Goal: Information Seeking & Learning: Learn about a topic

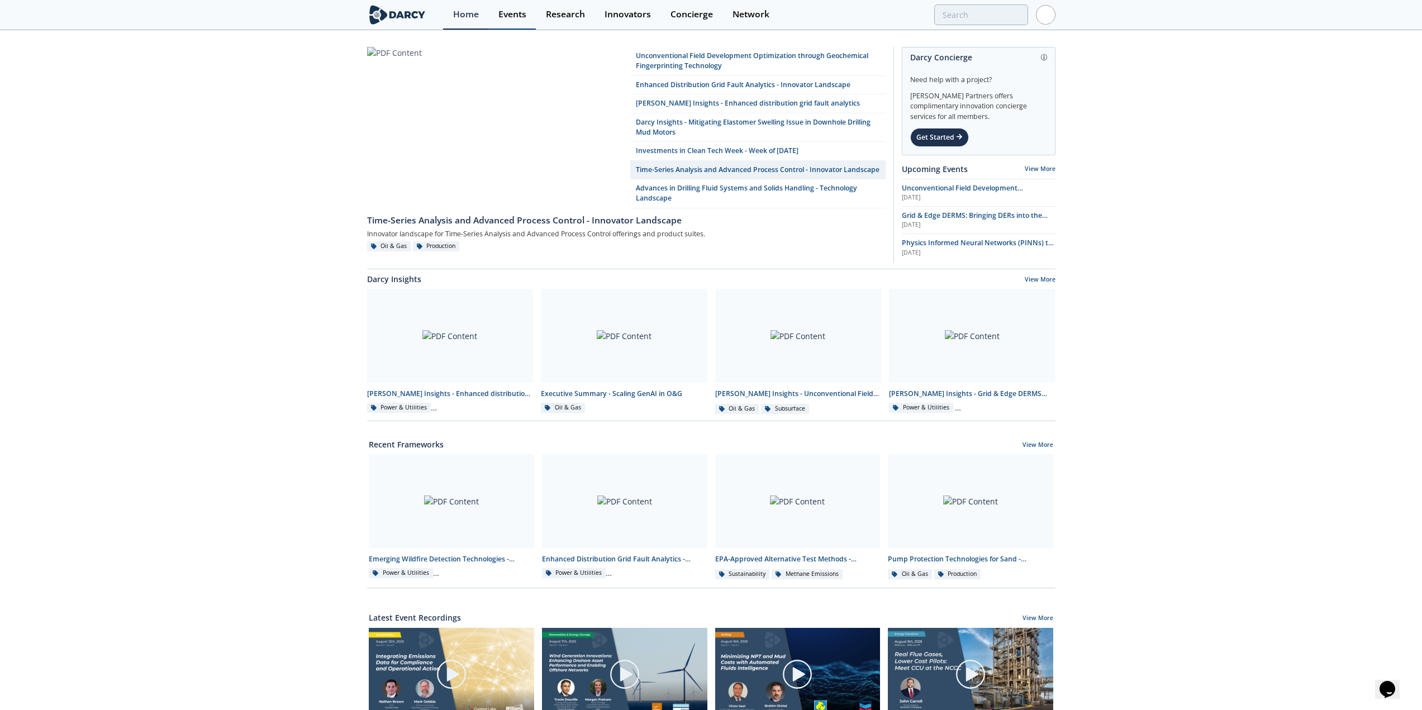
click at [516, 18] on div "Events" at bounding box center [512, 14] width 28 height 9
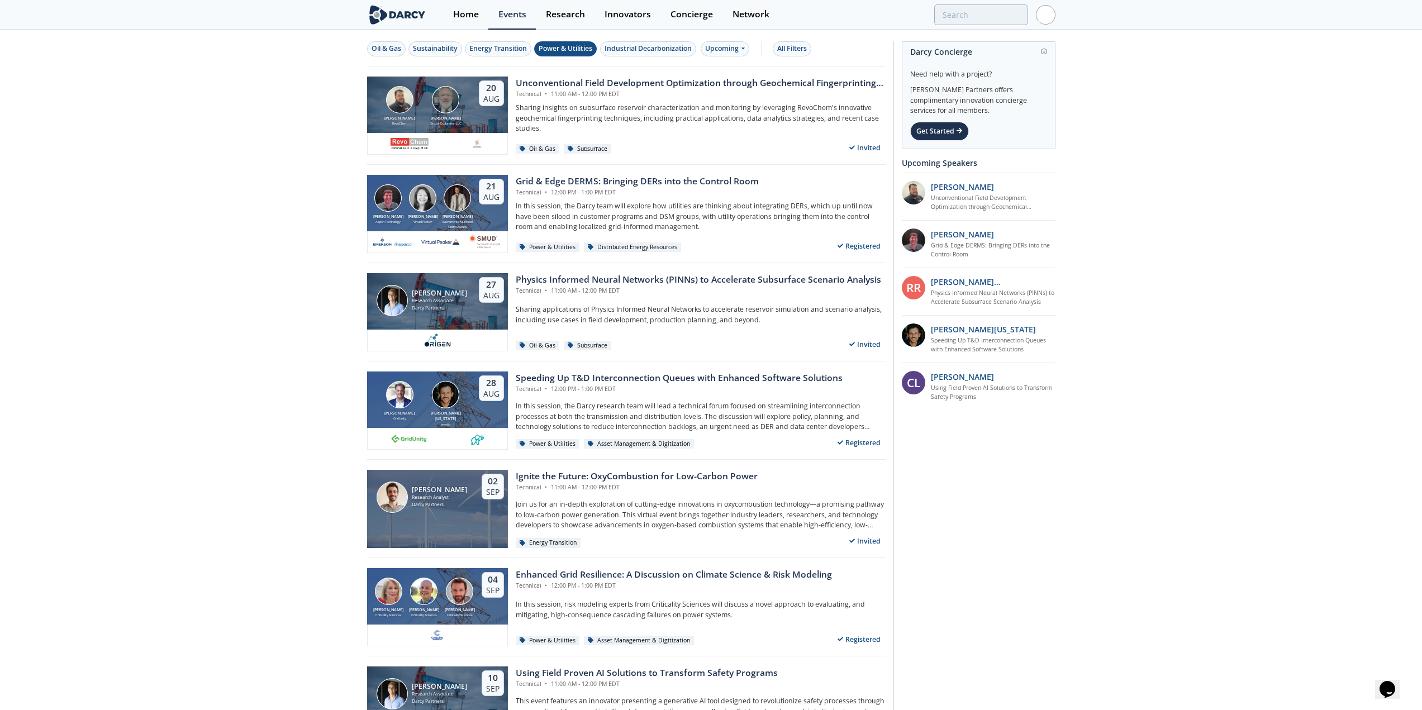
click at [564, 50] on div "Power & Utilities" at bounding box center [566, 49] width 54 height 10
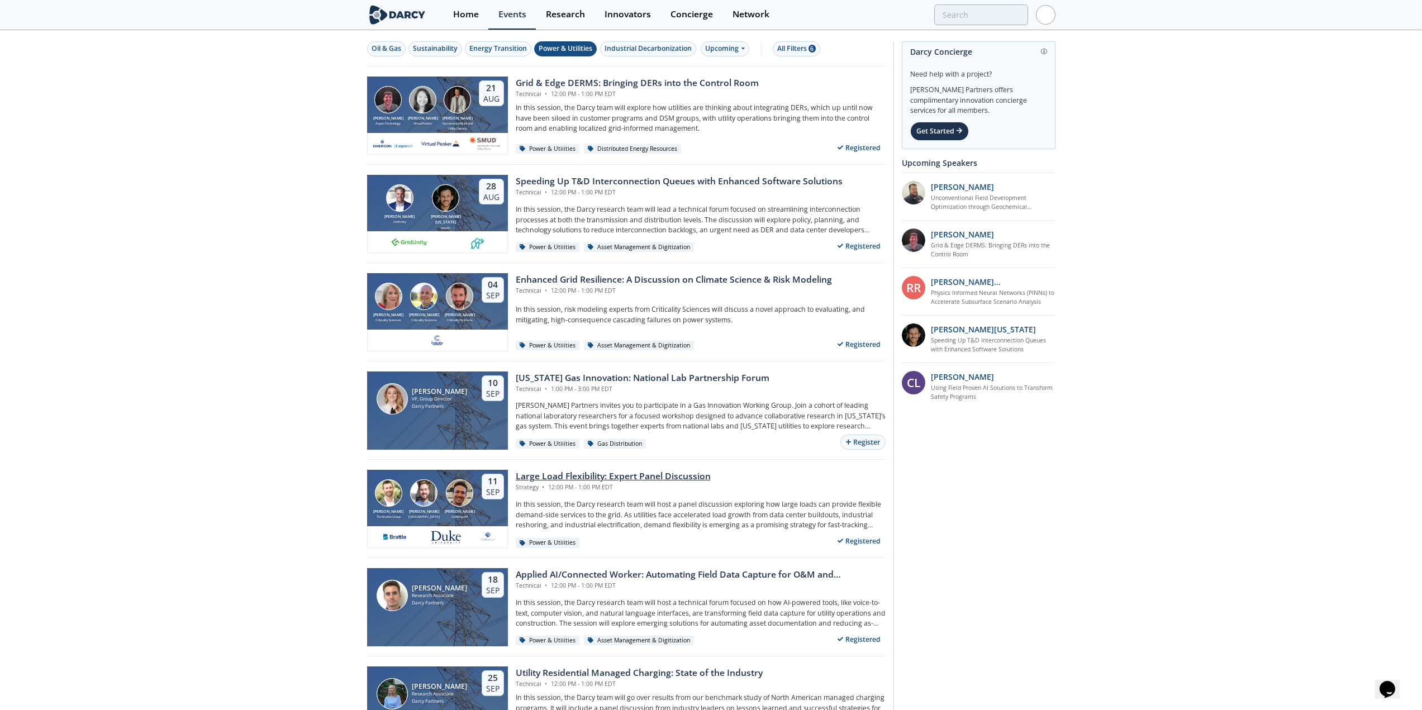
click at [605, 427] on div "Large Load Flexibility: Expert Panel Discussion" at bounding box center [613, 476] width 195 height 13
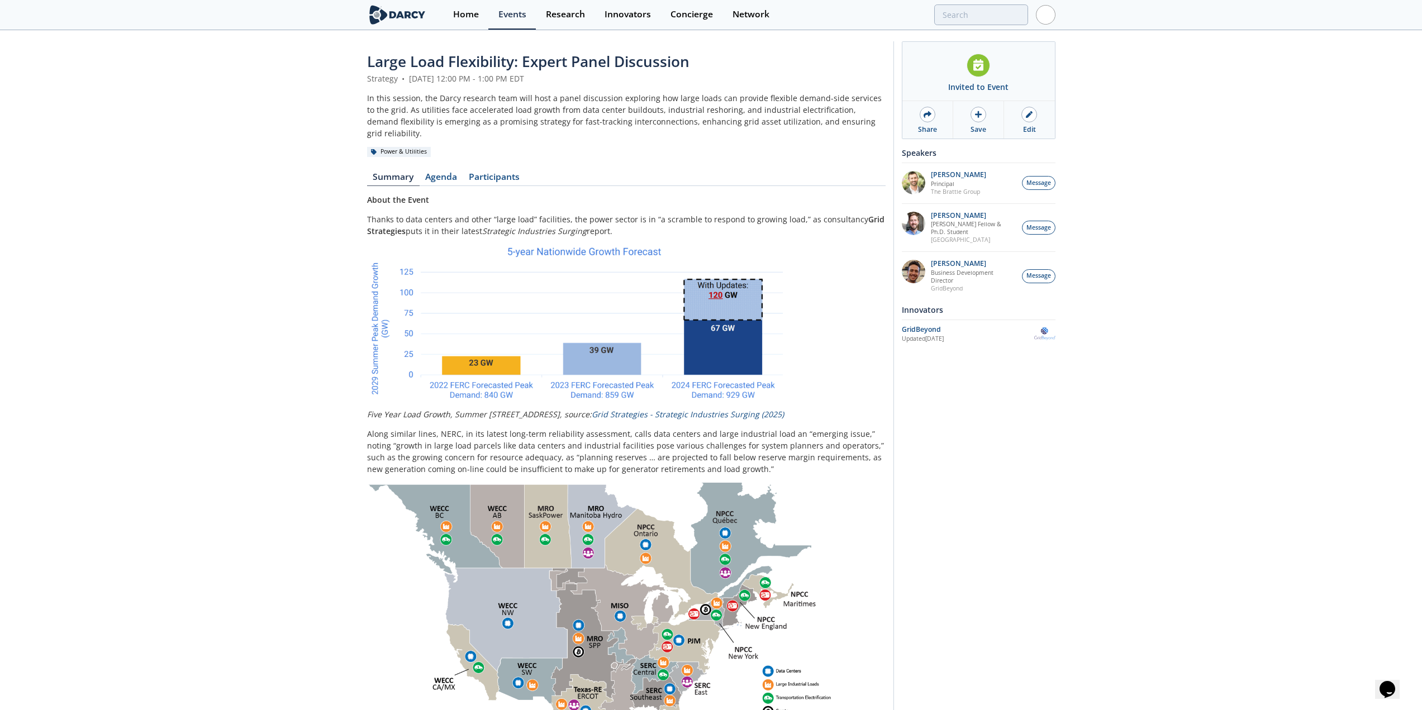
click at [623, 68] on span "Large Load Flexibility: Expert Panel Discussion" at bounding box center [528, 61] width 322 height 20
copy header "Large Load Flexibility: Expert Panel Discussion"
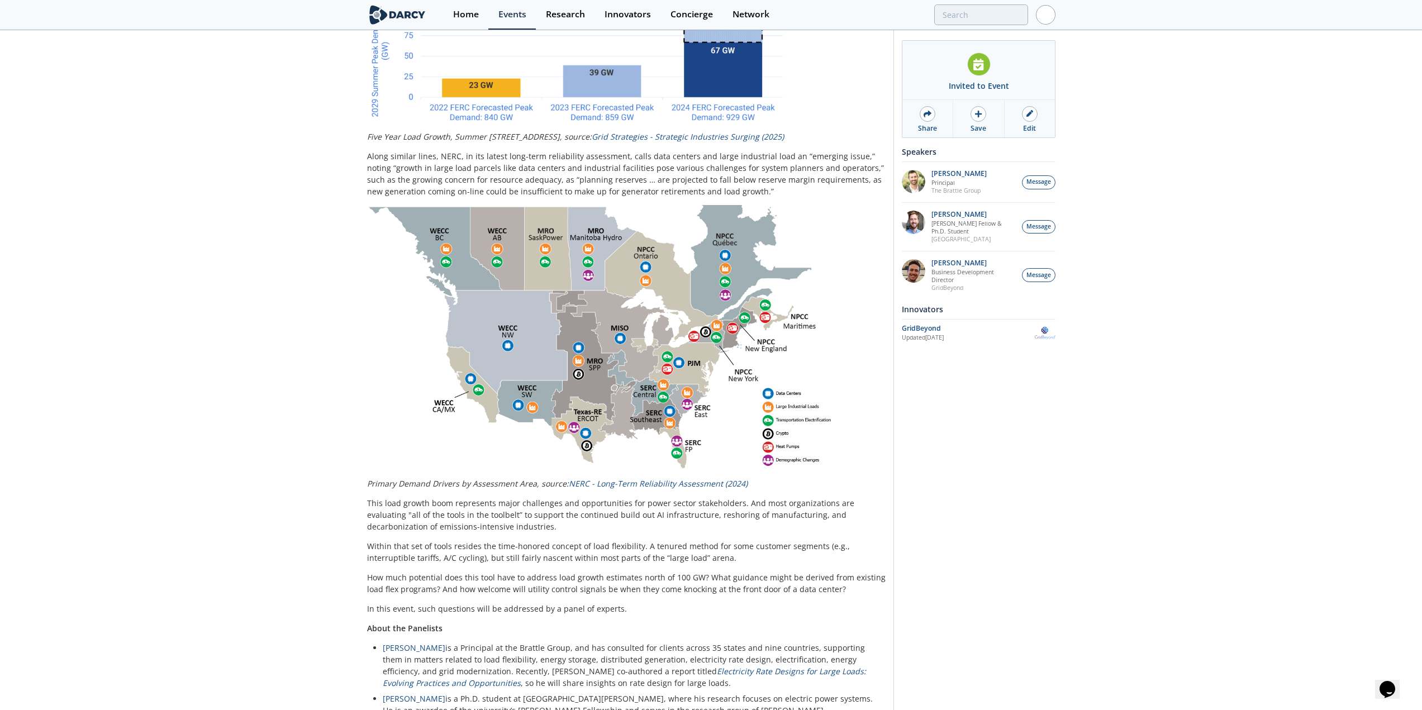
scroll to position [389, 0]
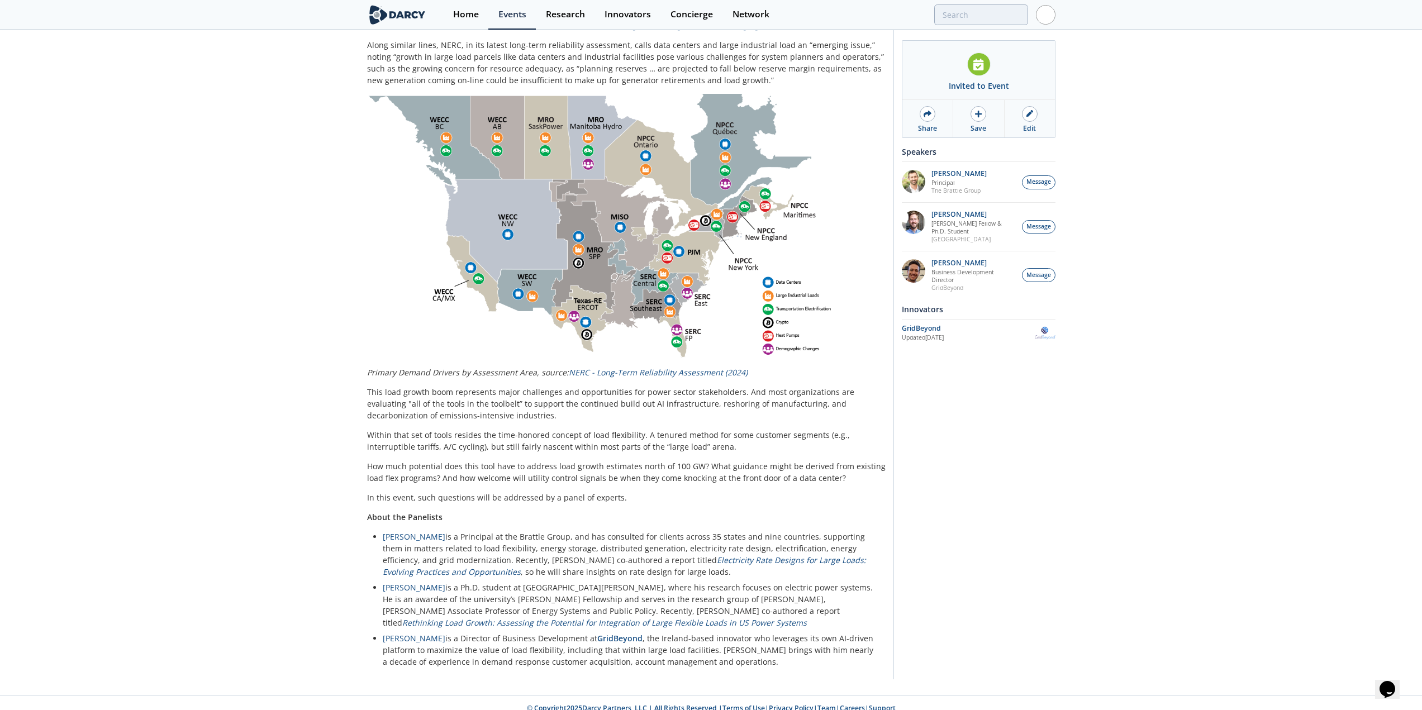
drag, startPoint x: 816, startPoint y: 383, endPoint x: 810, endPoint y: 530, distance: 147.1
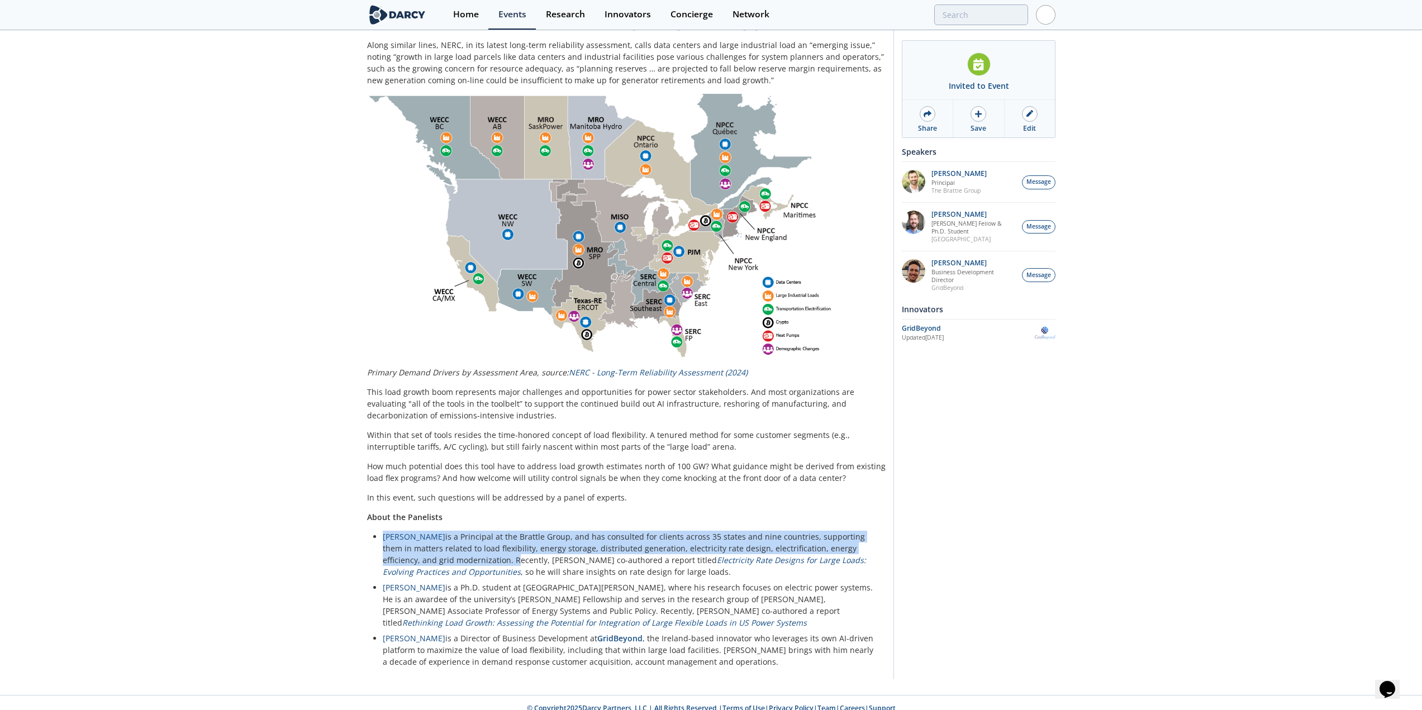
drag, startPoint x: 455, startPoint y: 552, endPoint x: 373, endPoint y: 524, distance: 87.3
click at [383, 427] on li "Ryan Hledik is a Principal at the Brattle Group, and has consulted for clients …" at bounding box center [630, 554] width 495 height 47
copy li "Ryan Hledik is a Principal at the Brattle Group, and has consulted for clients …"
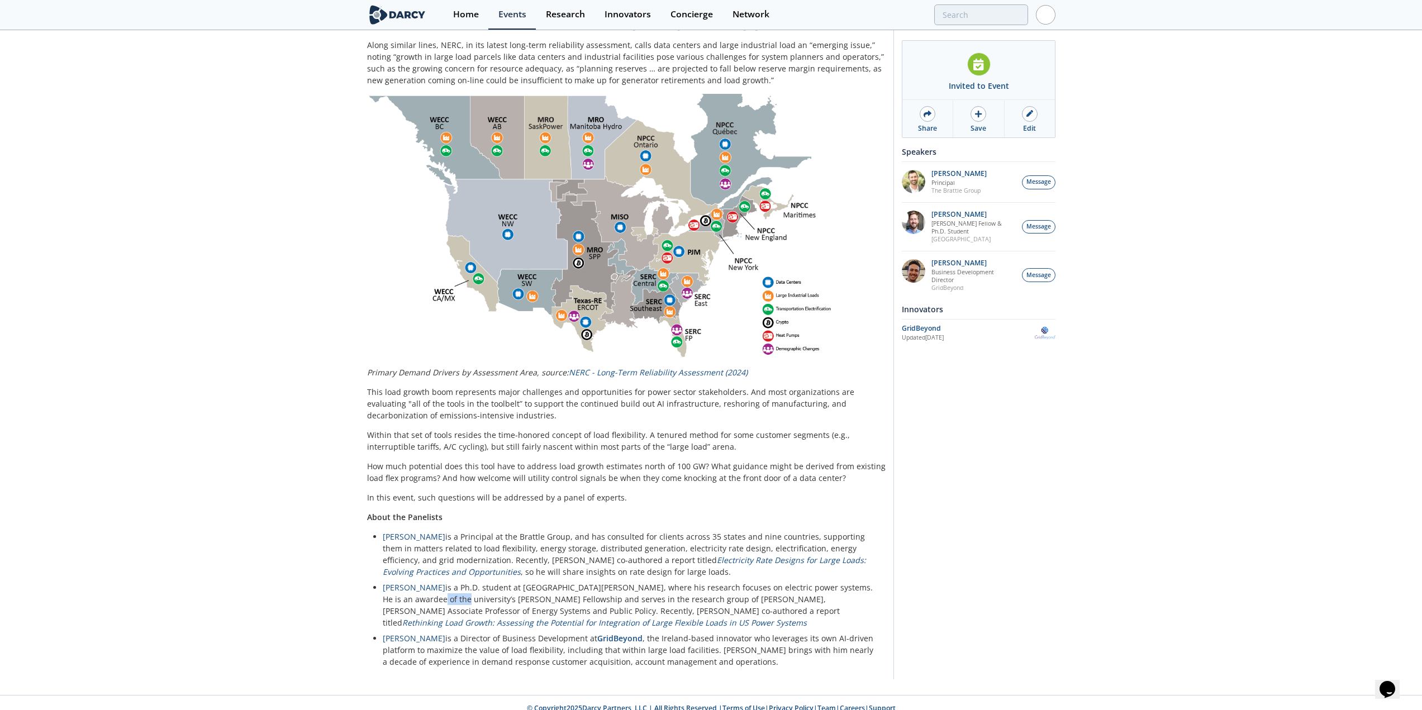
drag, startPoint x: 415, startPoint y: 591, endPoint x: 559, endPoint y: 594, distance: 143.7
click at [391, 427] on li "Tyler Norris is a Ph.D. student at Duke University’s Nicholas School of the Env…" at bounding box center [630, 605] width 495 height 47
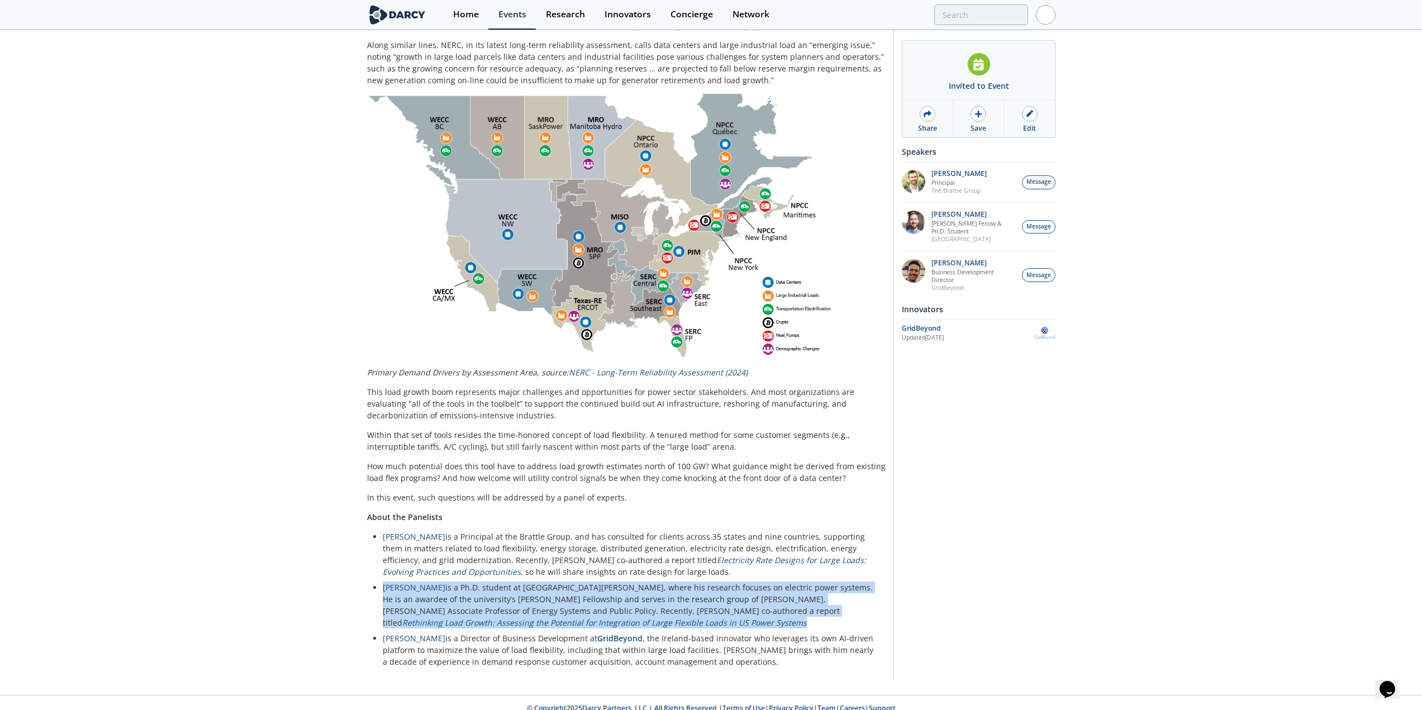
drag, startPoint x: 732, startPoint y: 611, endPoint x: 563, endPoint y: 557, distance: 176.7
click at [368, 427] on div "About the Event Thanks to data centers and other “large load” facilities, the p…" at bounding box center [626, 236] width 519 height 863
copy li "Tyler Norris is a Ph.D. student at Duke University’s Nicholas School of the Env…"
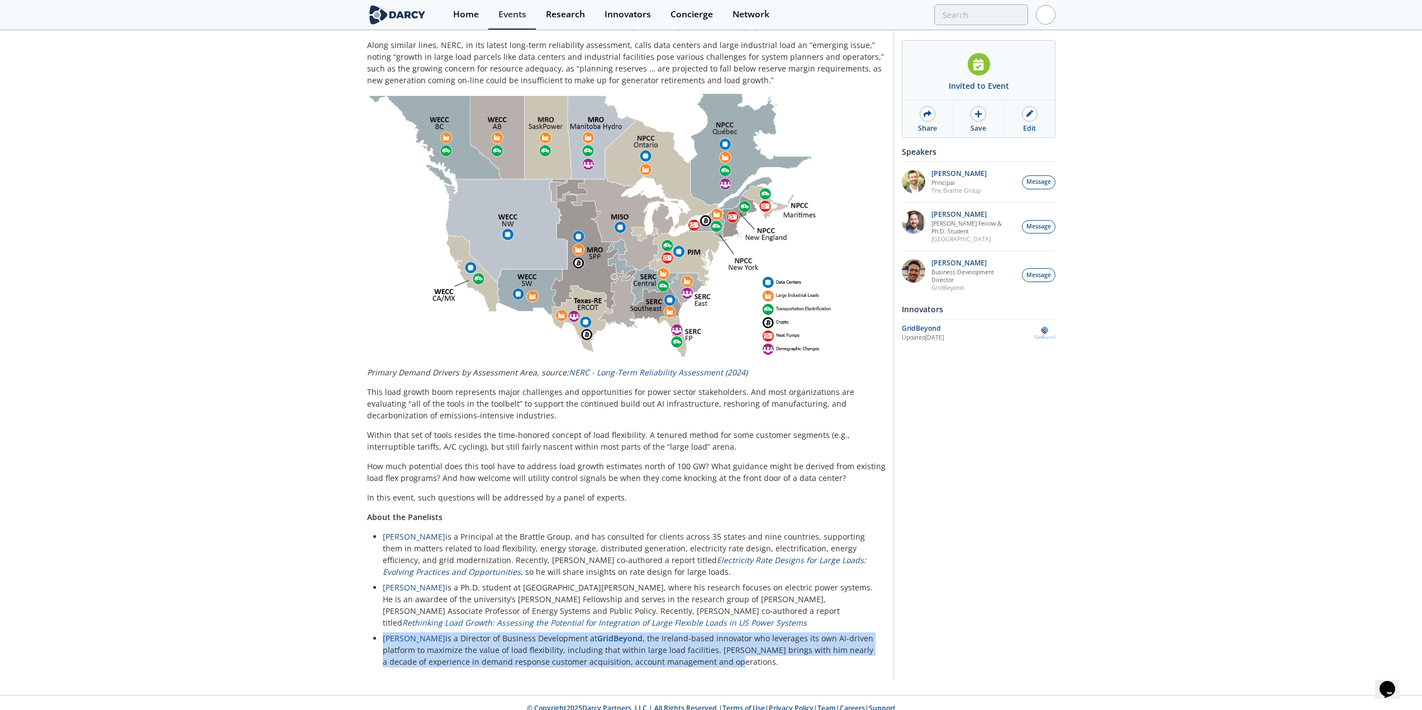
drag, startPoint x: 694, startPoint y: 649, endPoint x: 374, endPoint y: 627, distance: 320.4
click at [383, 427] on li "Nick Guay is a Director of Business Development at GridBeyond , the Ireland-bas…" at bounding box center [630, 650] width 495 height 35
copy li "Nick Guay is a Director of Business Development at GridBeyond , the Ireland-bas…"
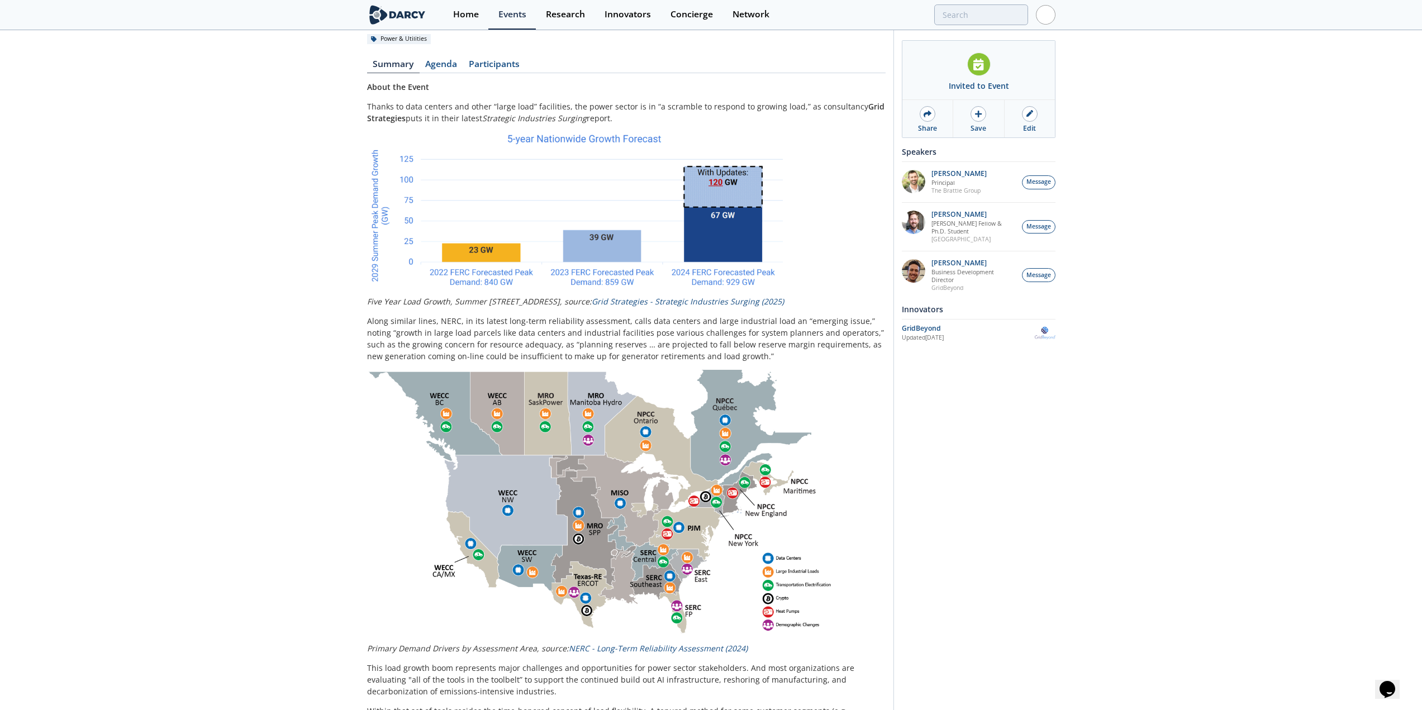
scroll to position [0, 0]
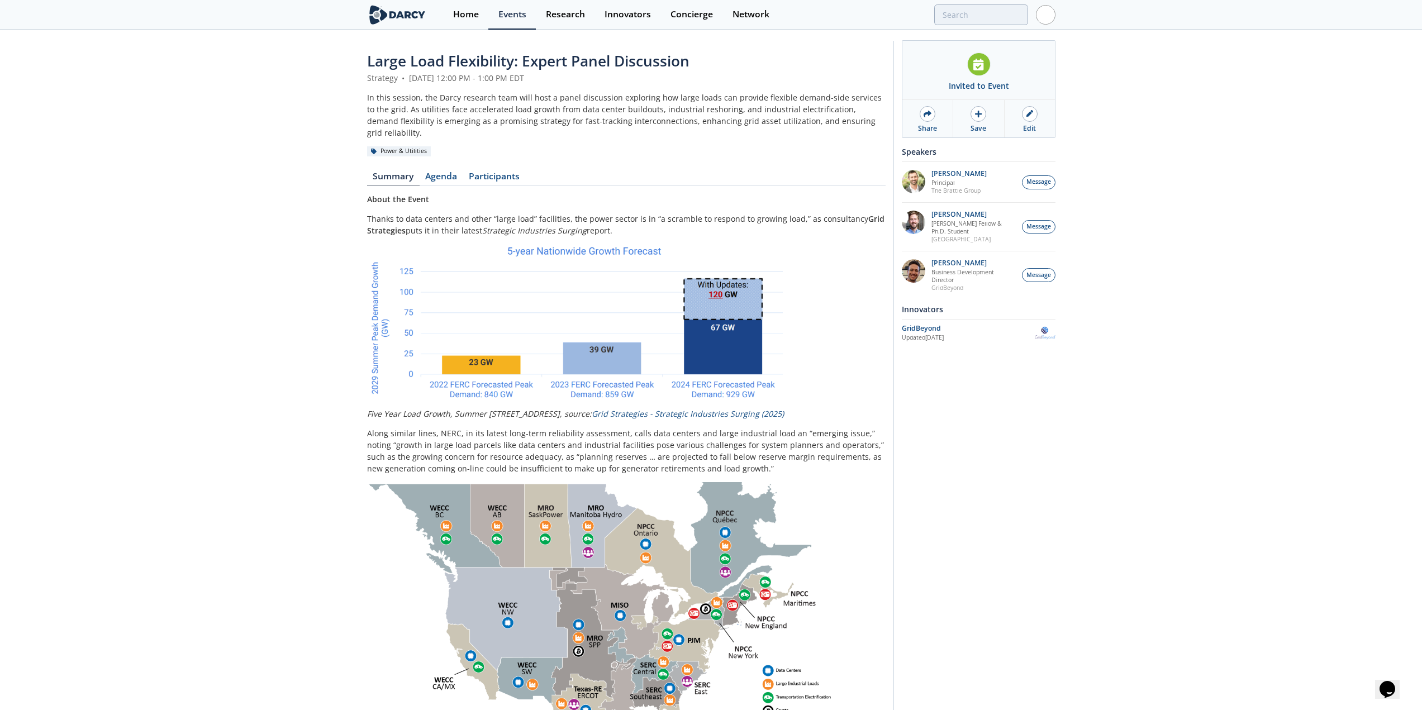
drag, startPoint x: 620, startPoint y: 474, endPoint x: 609, endPoint y: 391, distance: 84.6
click at [439, 173] on link "Agenda" at bounding box center [442, 179] width 44 height 13
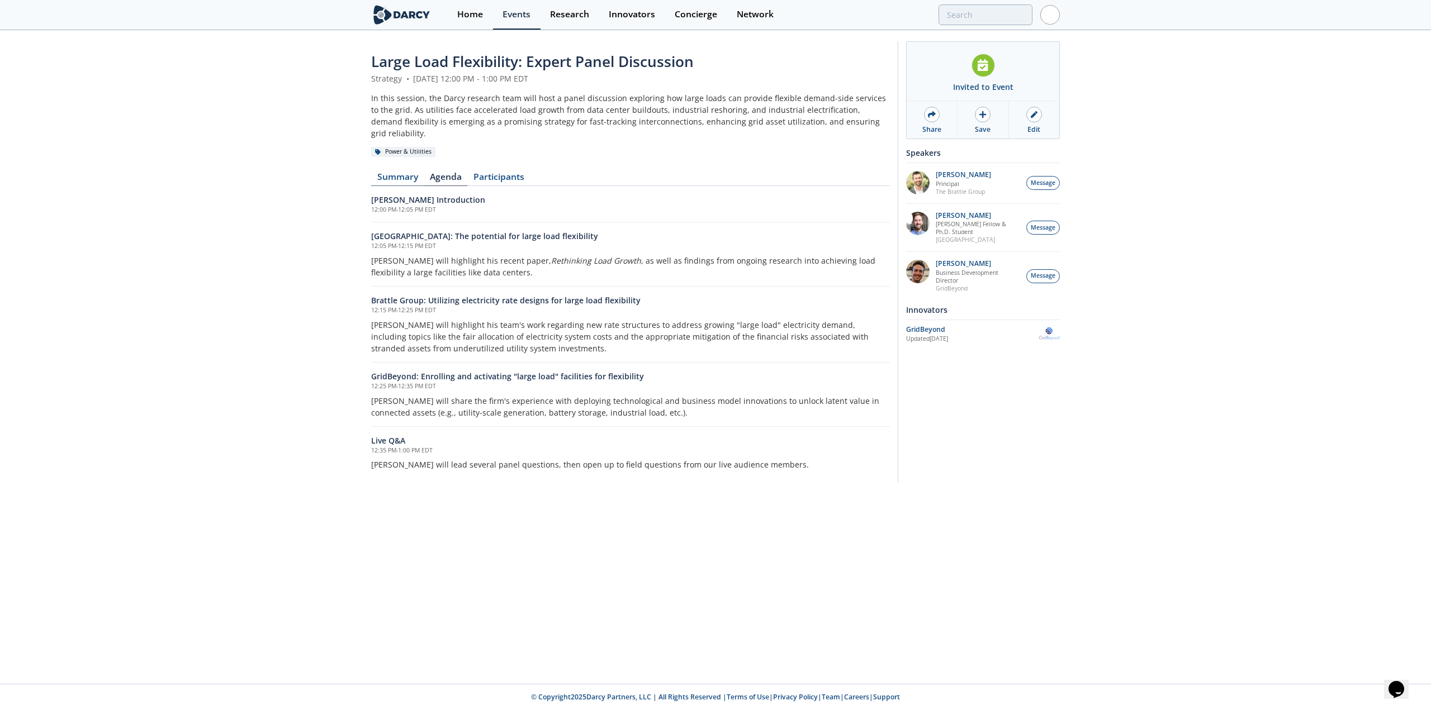
click at [391, 173] on link "Summary" at bounding box center [397, 179] width 53 height 13
